Goal: Contribute content

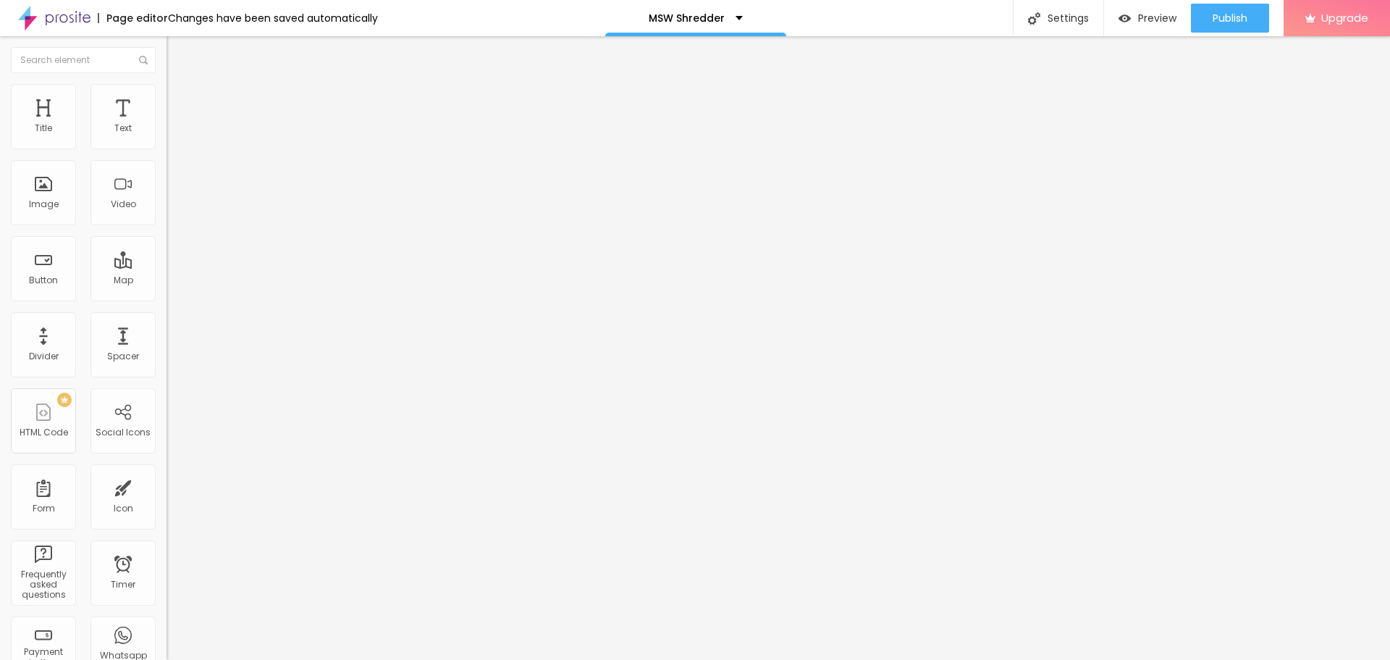
click at [177, 51] on img "button" at bounding box center [183, 53] width 12 height 12
click at [167, 125] on span "Add image" at bounding box center [196, 118] width 59 height 12
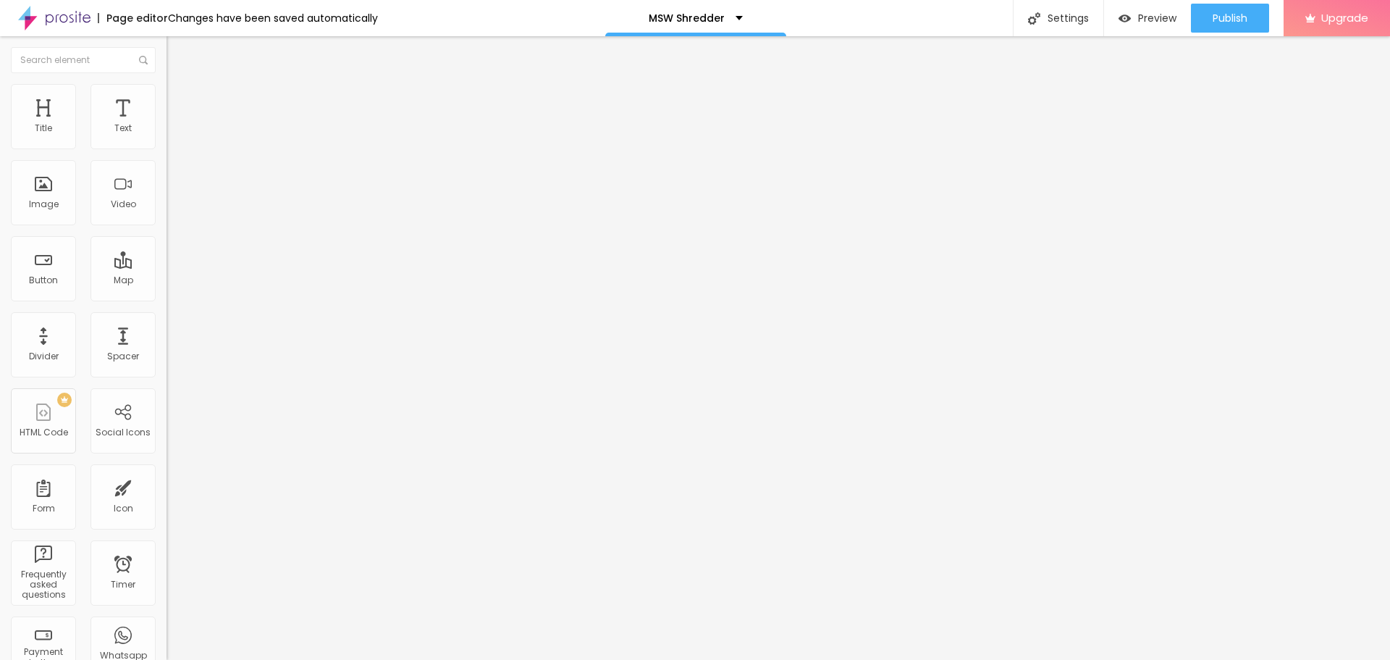
click at [177, 48] on img "button" at bounding box center [183, 53] width 12 height 12
click at [177, 52] on img "button" at bounding box center [183, 53] width 12 height 12
click at [167, 137] on span "Heading 2" at bounding box center [199, 128] width 65 height 18
click at [167, 125] on span "Heading 1" at bounding box center [202, 114] width 71 height 20
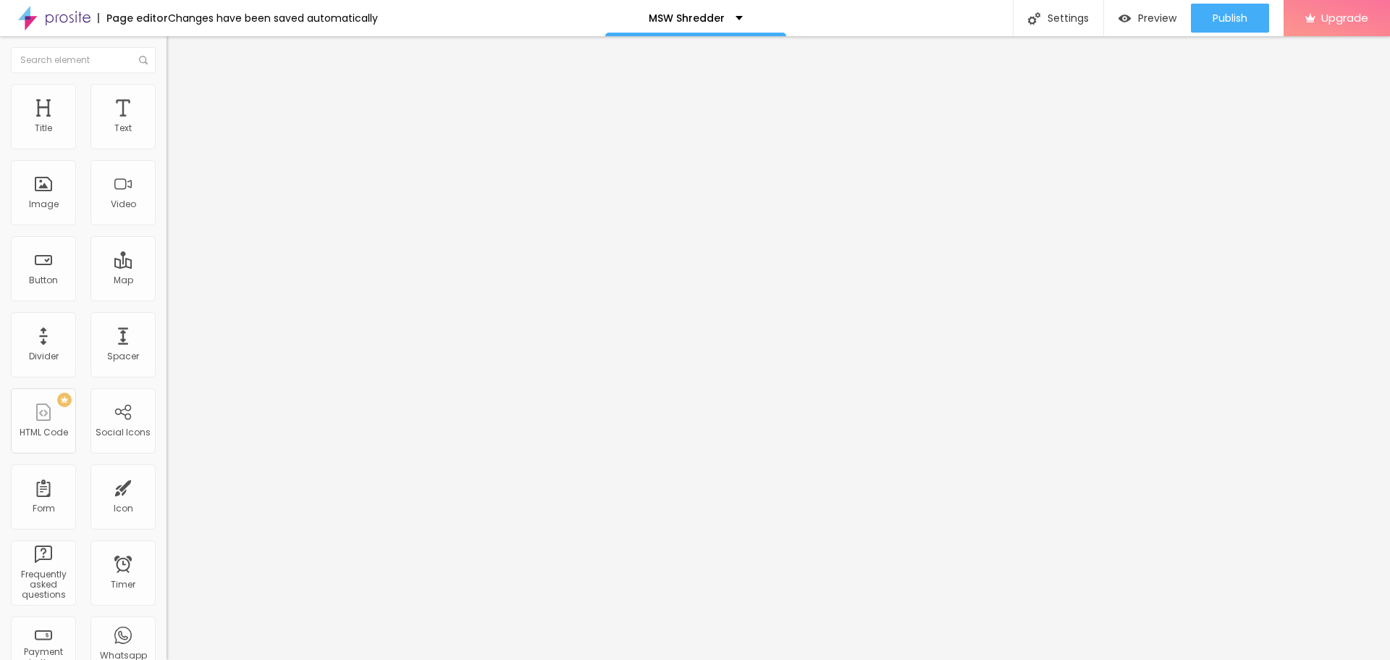
click at [167, 432] on div "Edit Title Style Advanced Size Heading 1 H1 Heading 2 H2 Heading 3 H3 Heading 4…" at bounding box center [250, 348] width 167 height 624
click at [98, 416] on div "Social Icons" at bounding box center [123, 420] width 65 height 65
click at [167, 136] on input "Alboom Brasil" at bounding box center [254, 129] width 174 height 14
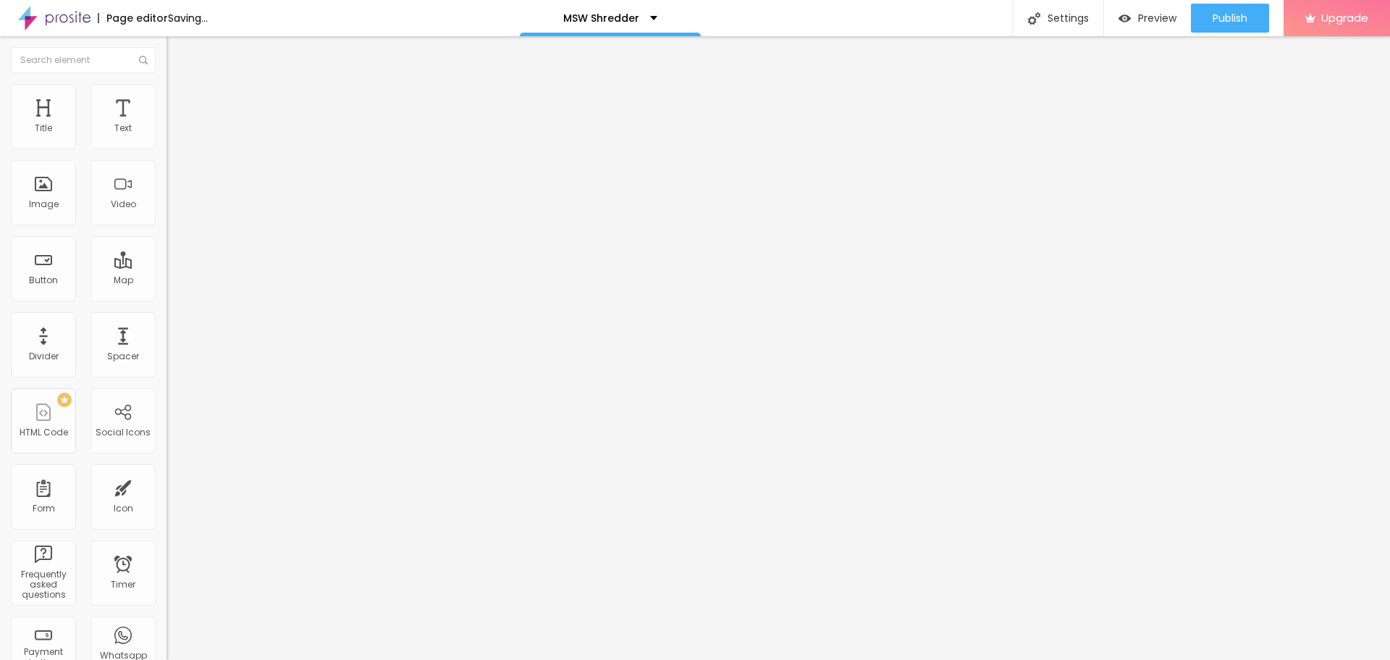
type input "fornnax"
click at [167, 310] on div "Edit Map Content Style Advanced Address fornnax Align 15 Zoom" at bounding box center [250, 348] width 167 height 624
click at [167, 146] on img at bounding box center [172, 151] width 10 height 10
click at [167, 293] on div "Instagram" at bounding box center [250, 297] width 167 height 9
click at [167, 492] on input "https://" at bounding box center [254, 499] width 174 height 14
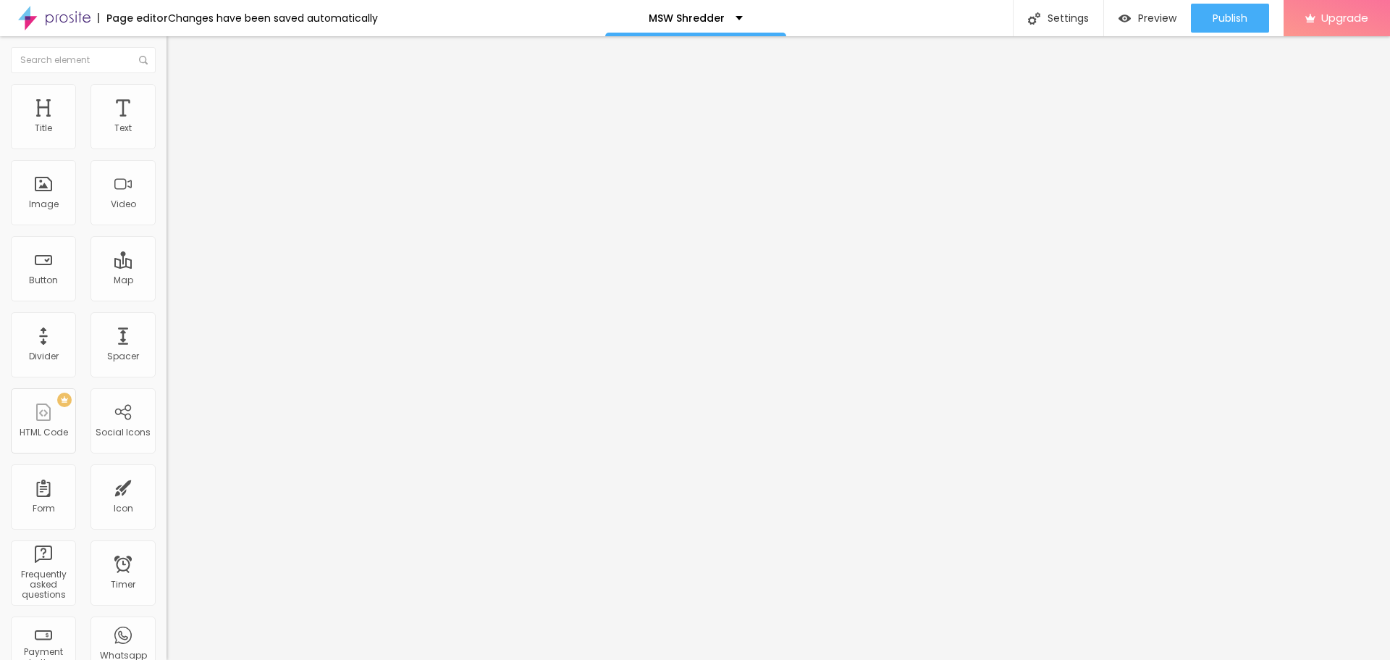
click at [167, 492] on input "https://" at bounding box center [254, 499] width 174 height 14
paste input "www.instagram.com/fornnax/"
type input "https://www.instagram.com/fornnax/"
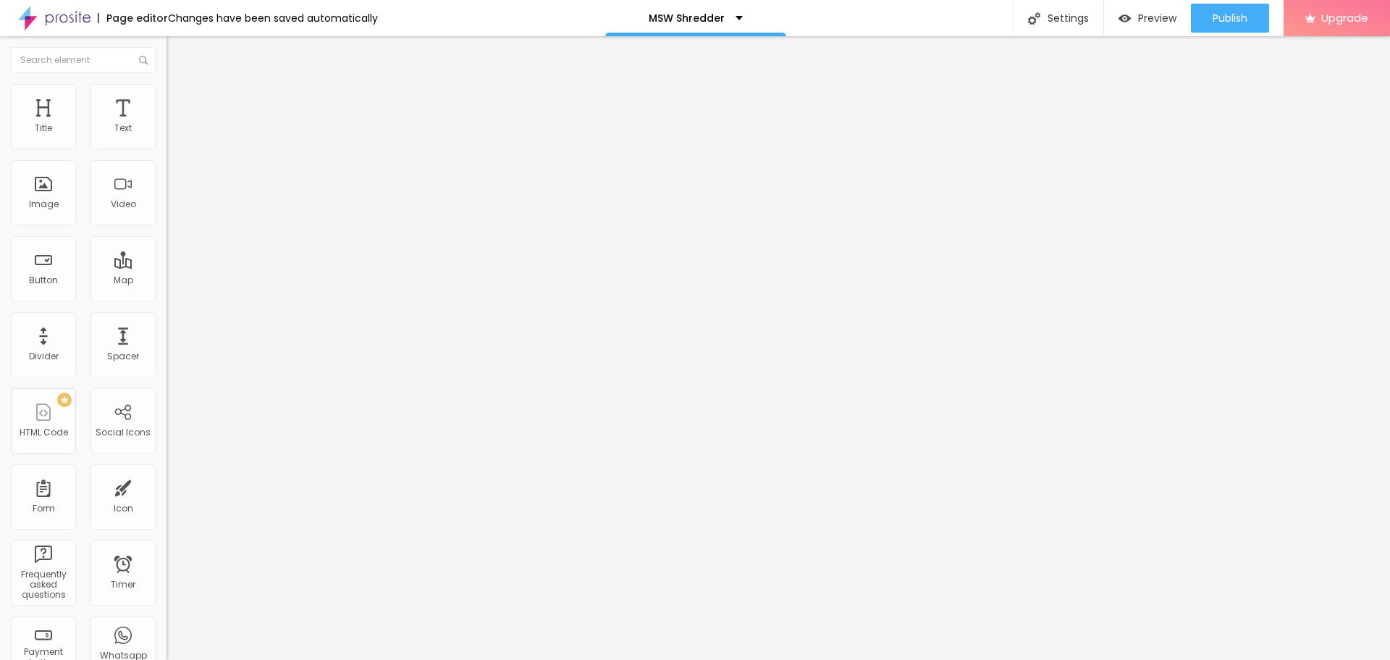
scroll to position [0, 0]
click at [167, 390] on div "Edit Social Icons Content Style Advanced Instagram Social Instagram URL address…" at bounding box center [250, 348] width 167 height 624
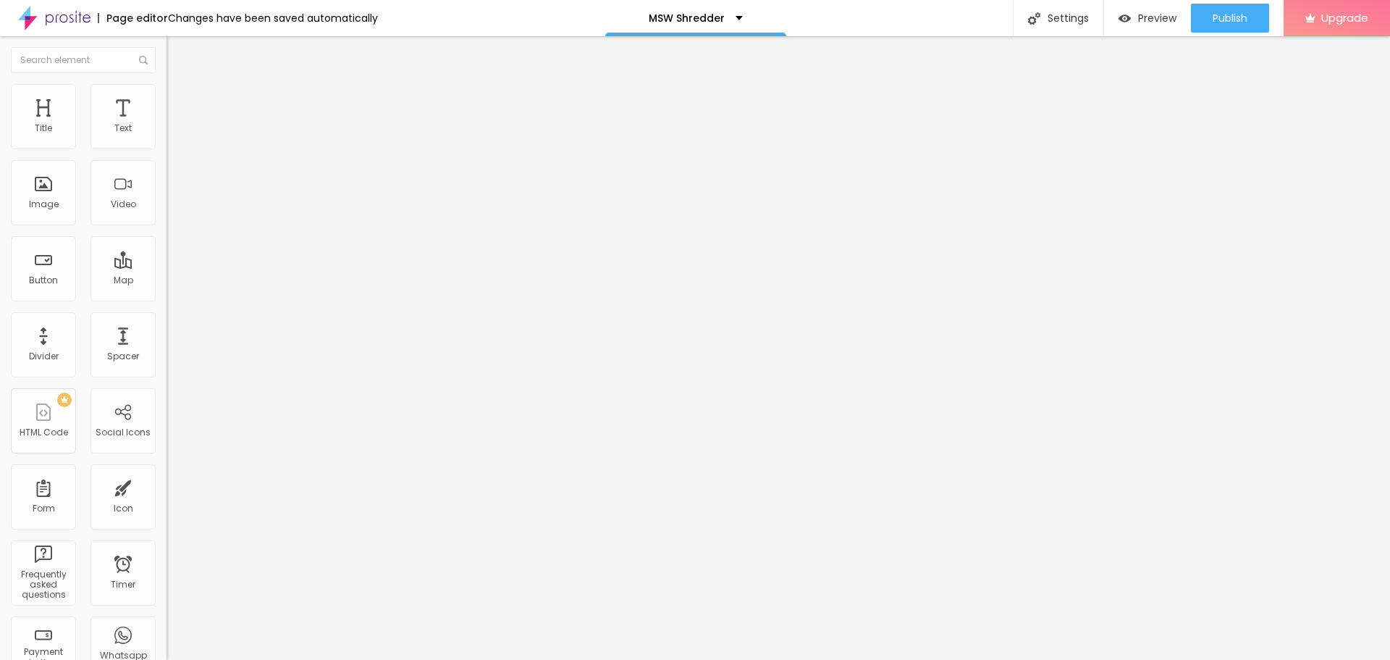
click at [167, 553] on button "+ Add Icon" at bounding box center [197, 560] width 61 height 14
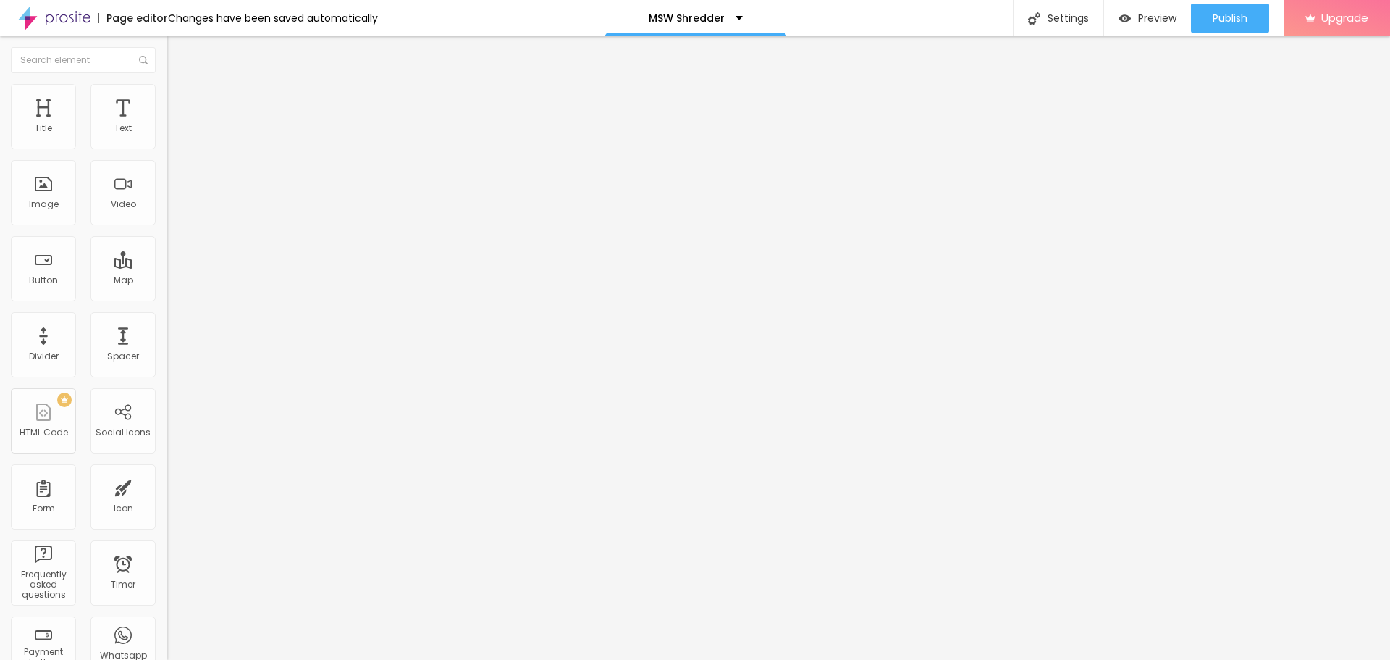
paste input "www.facebook.com/fornnax/"
type input "https://www.facebook.com/fornnax/"
click at [167, 397] on div "Edit Social Icons Content Style Advanced Instagram Social Instagram URL address…" at bounding box center [250, 348] width 167 height 624
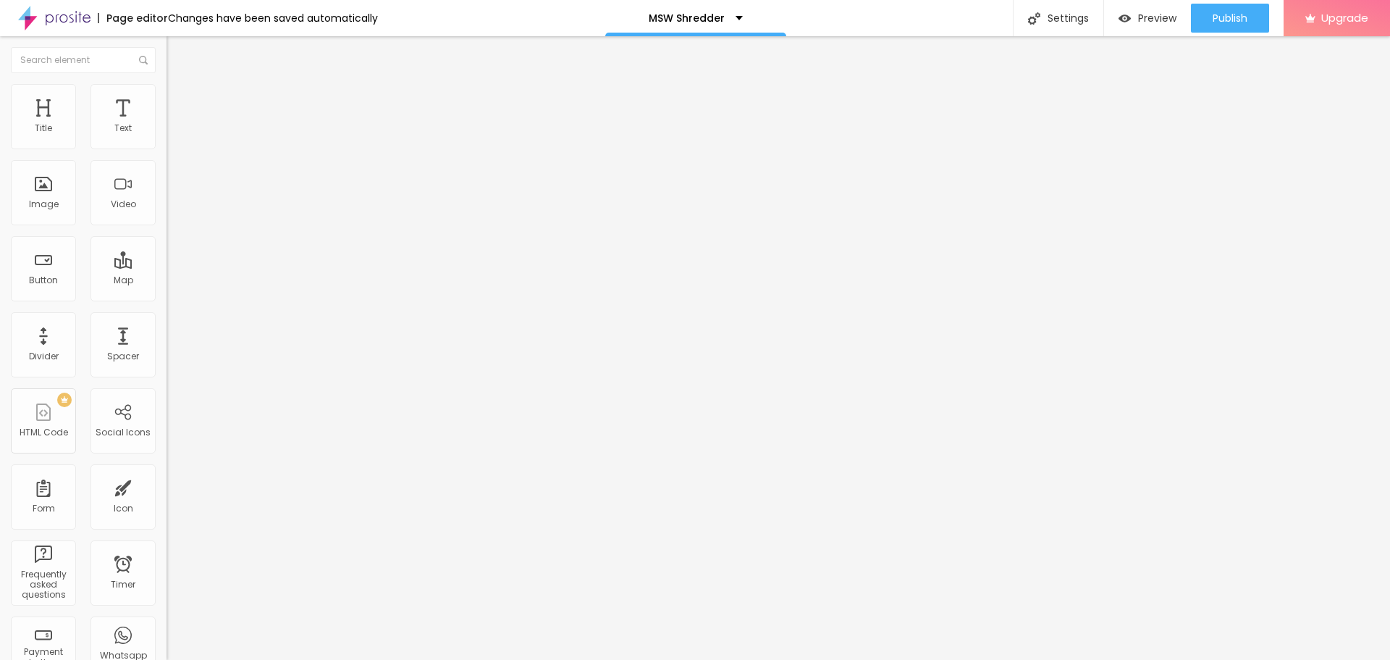
paste input "www.youtube.com/@FornnaxRecycling"
type input "https://www.youtube.com/@FornnaxRecycling"
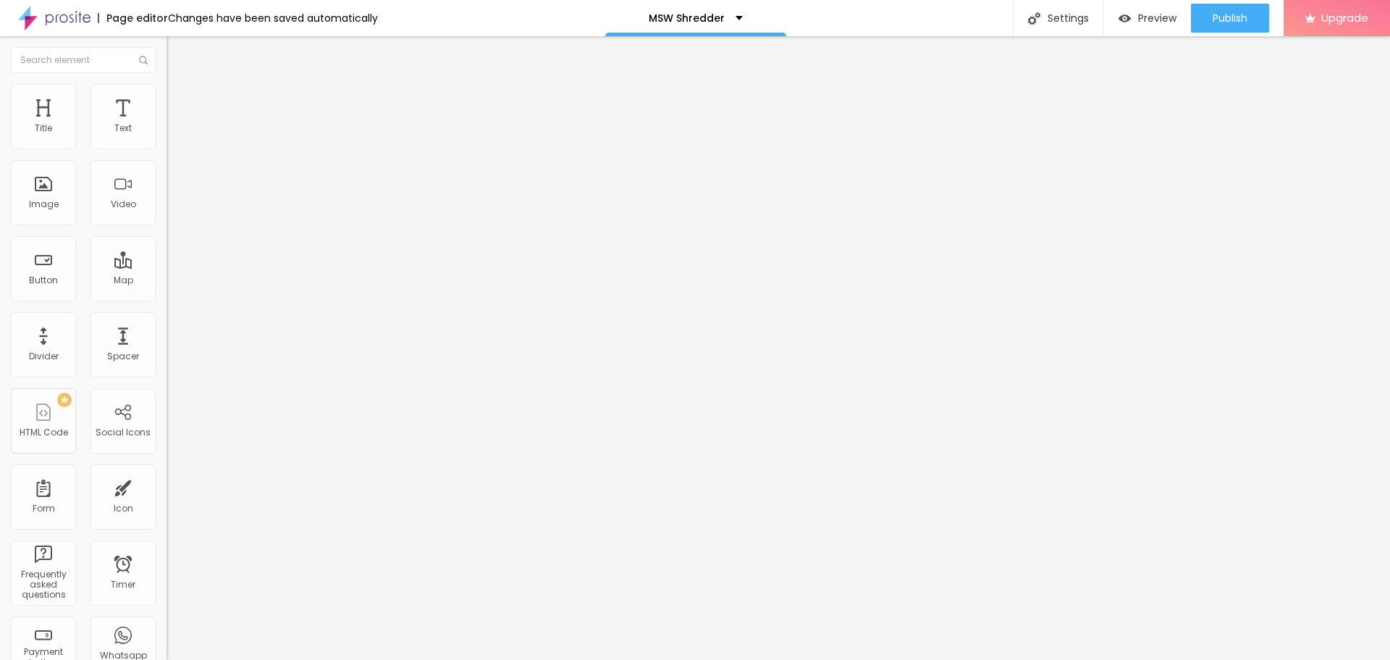
scroll to position [0, 0]
click at [167, 440] on div "Edit Social Icons Content Style Advanced Instagram Social Instagram URL address…" at bounding box center [250, 348] width 167 height 624
click at [1215, 15] on span "Publish" at bounding box center [1230, 18] width 35 height 12
click at [1227, 14] on span "Publish" at bounding box center [1230, 18] width 35 height 12
click at [1151, 101] on link "View page" at bounding box center [1188, 100] width 130 height 9
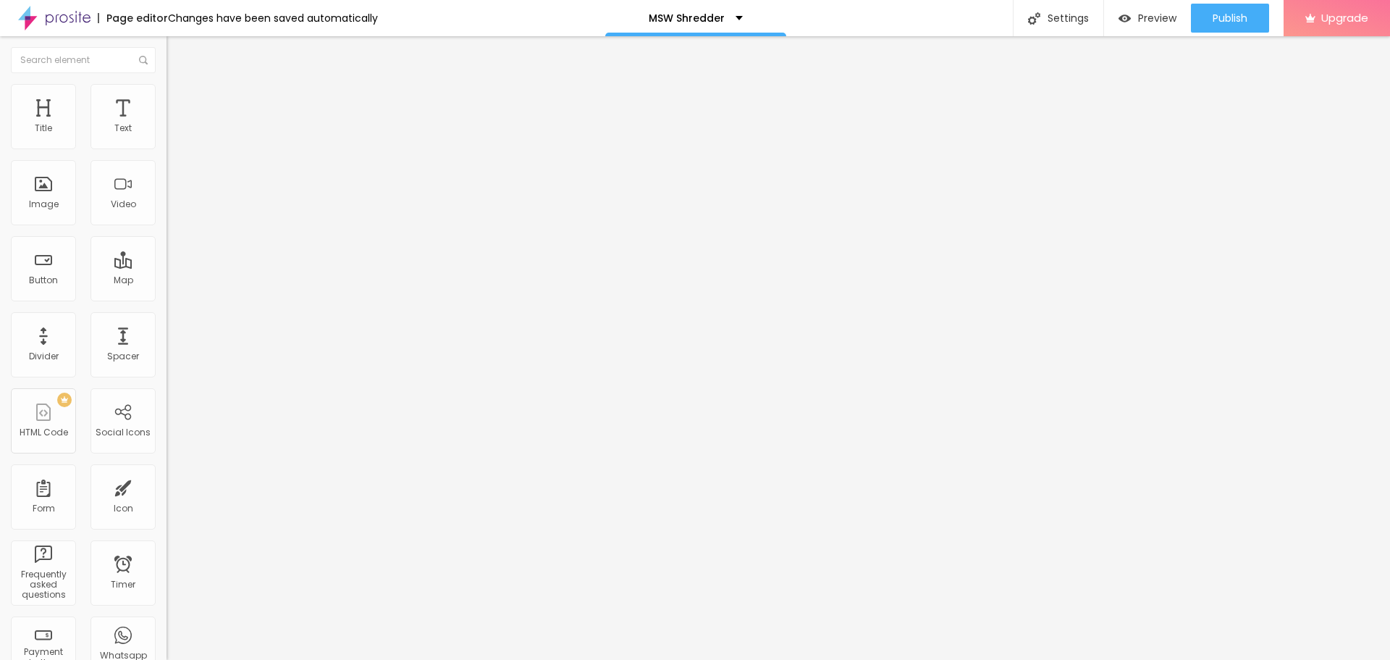
click at [177, 54] on img "button" at bounding box center [183, 53] width 12 height 12
click at [1065, 18] on div "Settings" at bounding box center [1058, 18] width 91 height 36
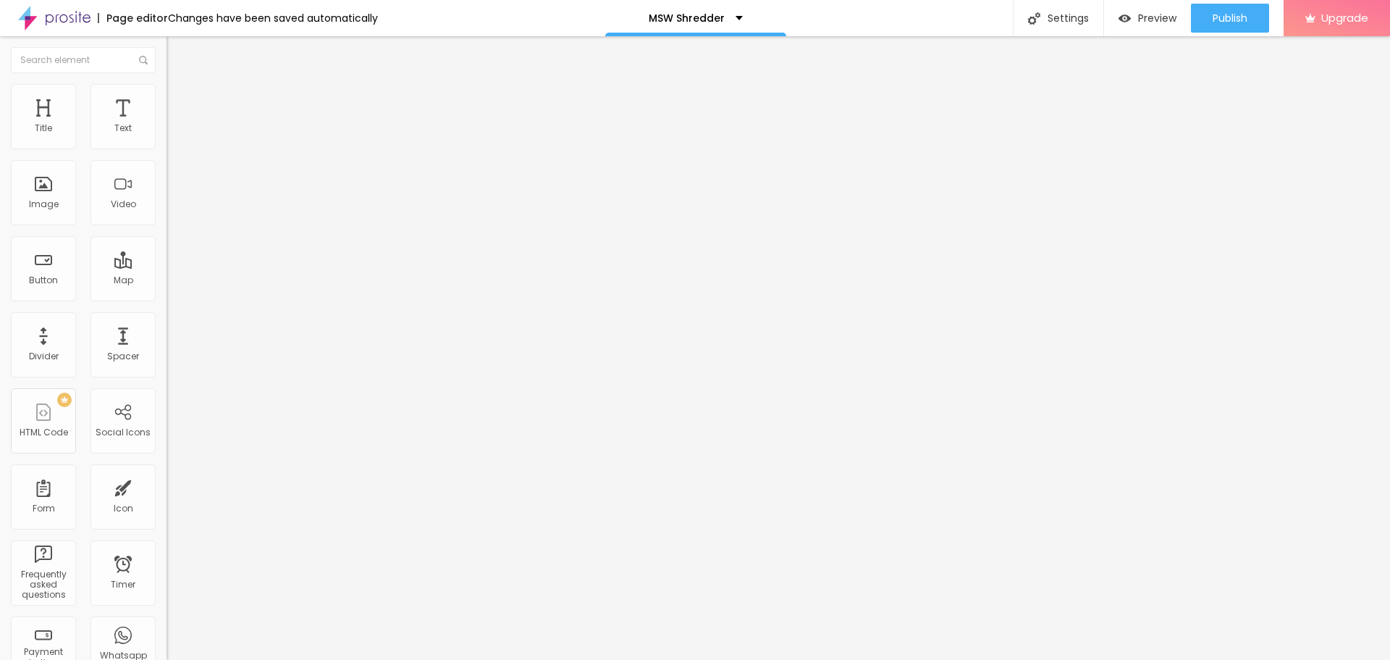
paste input "MSW Shredder"
type input "MSW Shredder"
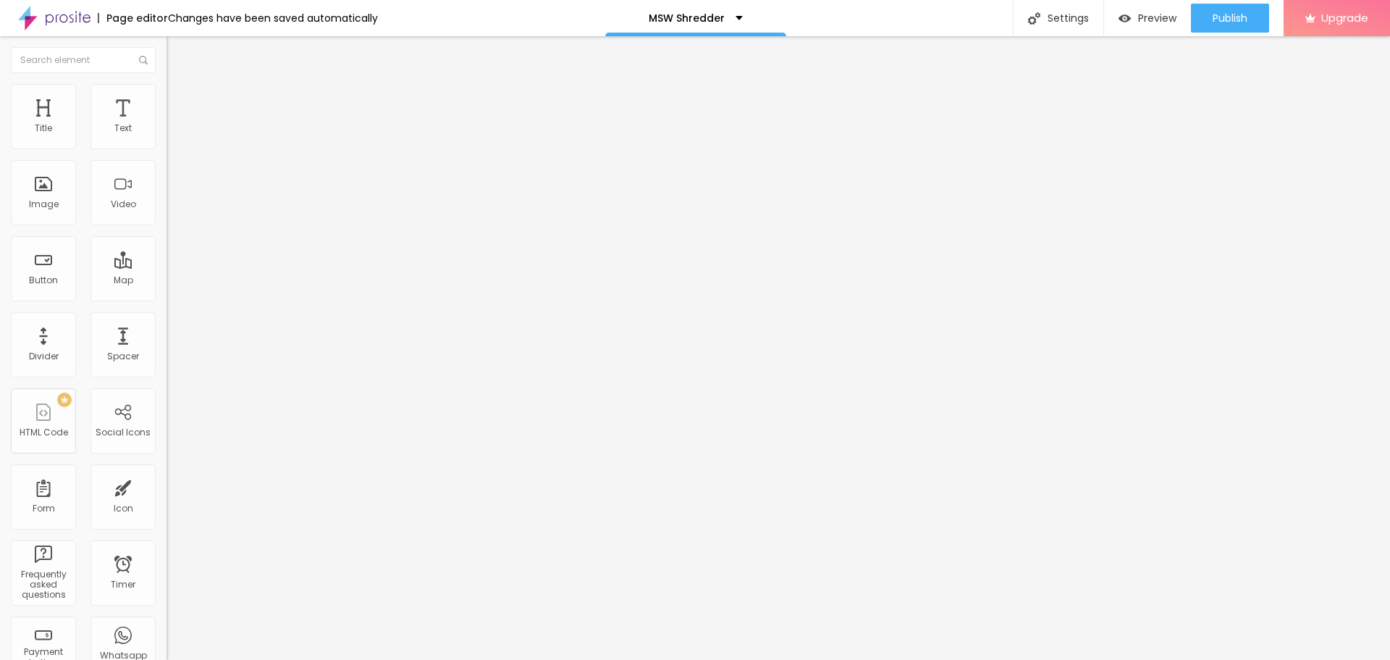
click at [1209, 4] on button "Publish" at bounding box center [1230, 18] width 78 height 29
